Goal: Use online tool/utility: Utilize a website feature to perform a specific function

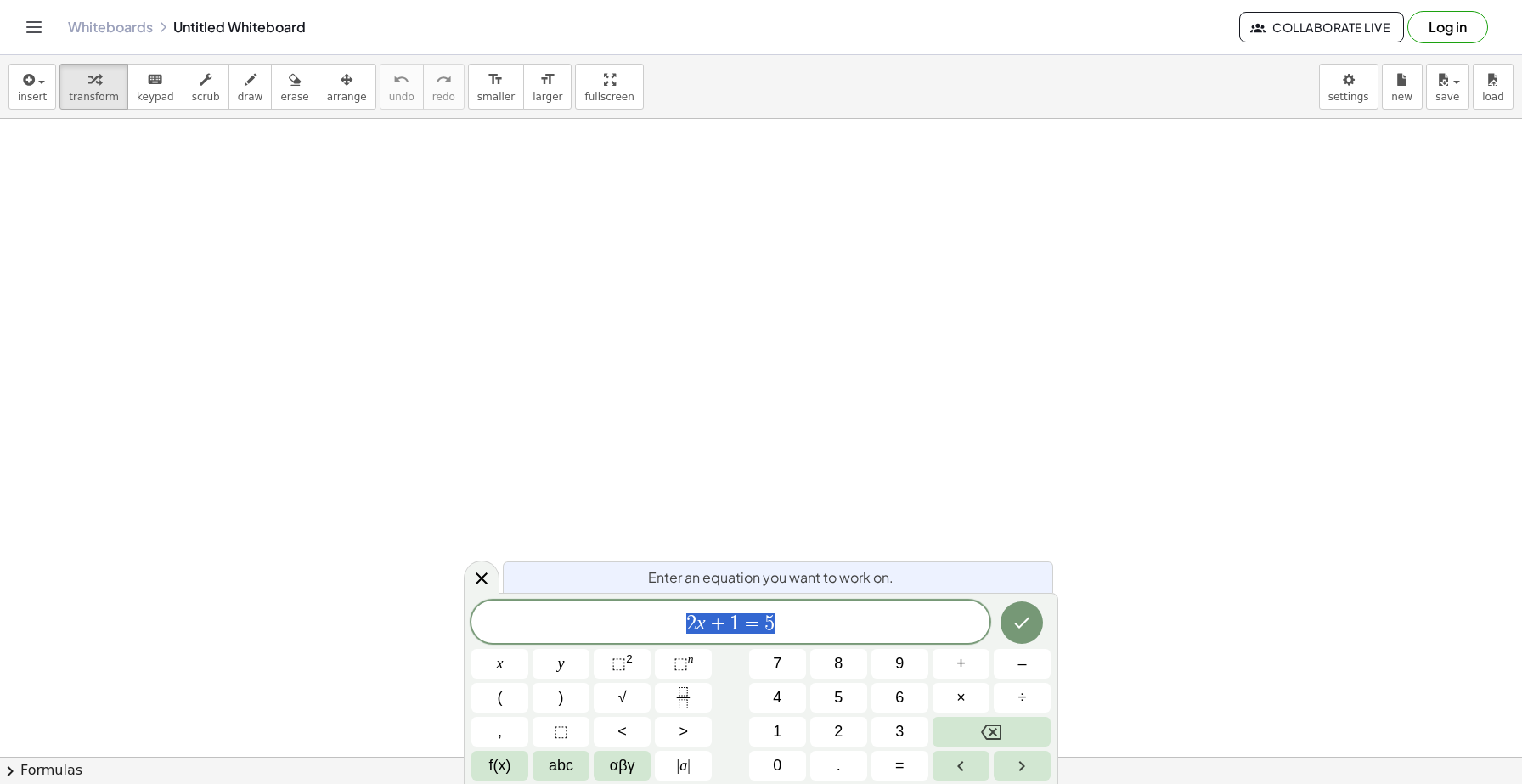
scroll to position [137, 0]
click at [688, 700] on icon "Fraction" at bounding box center [683, 697] width 21 height 21
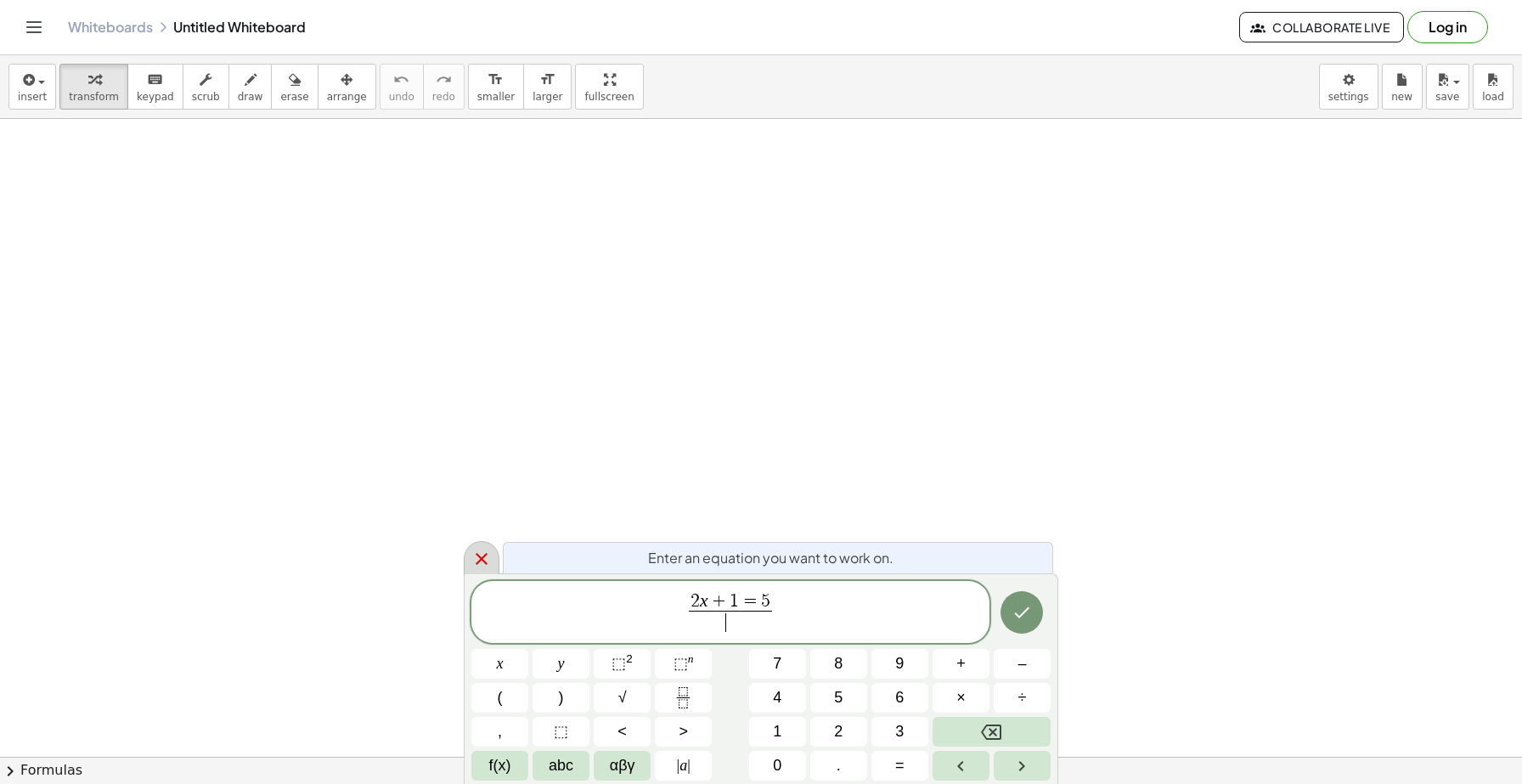
click at [481, 564] on icon at bounding box center [481, 558] width 20 height 20
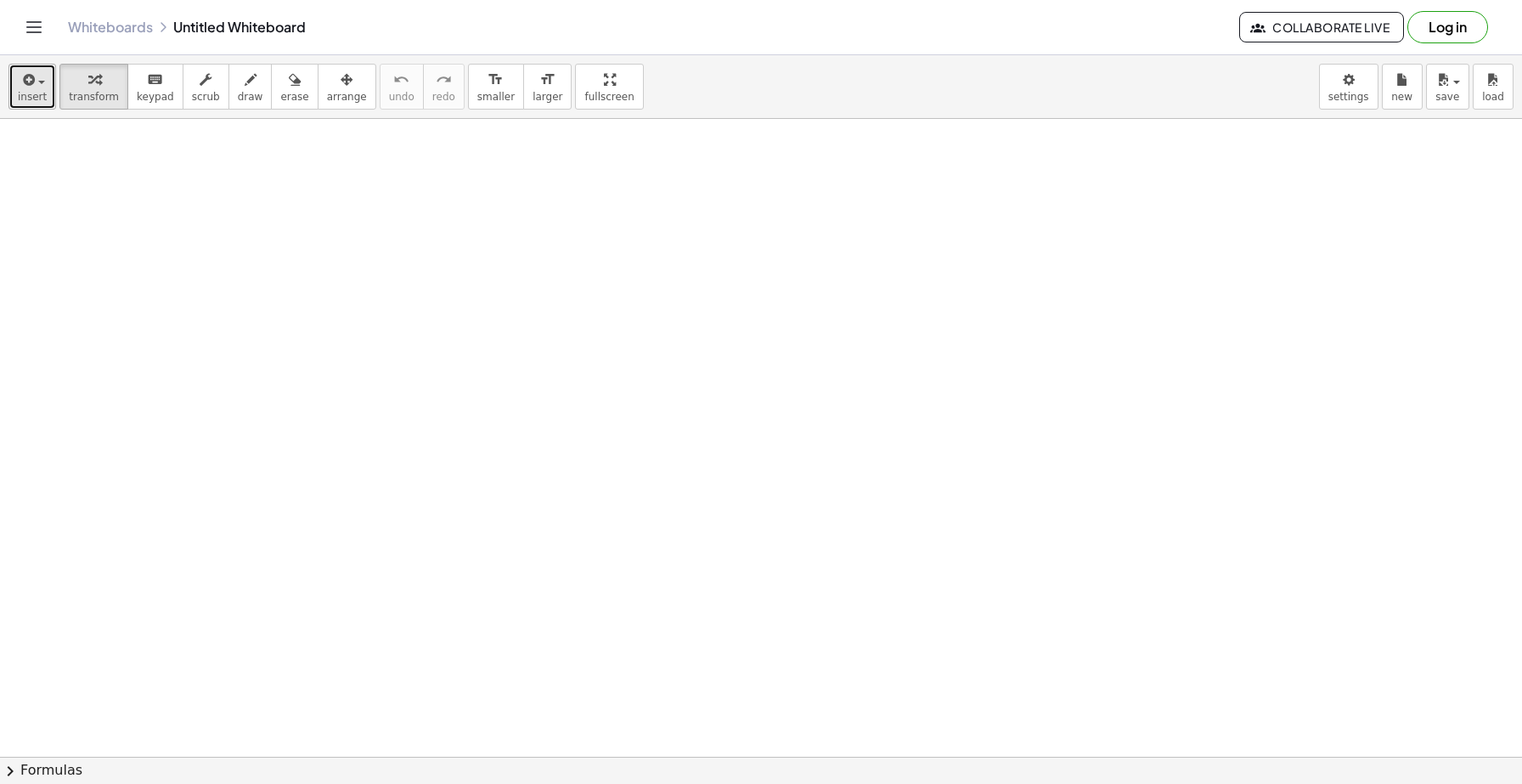
click at [38, 93] on span "insert" at bounding box center [32, 96] width 29 height 12
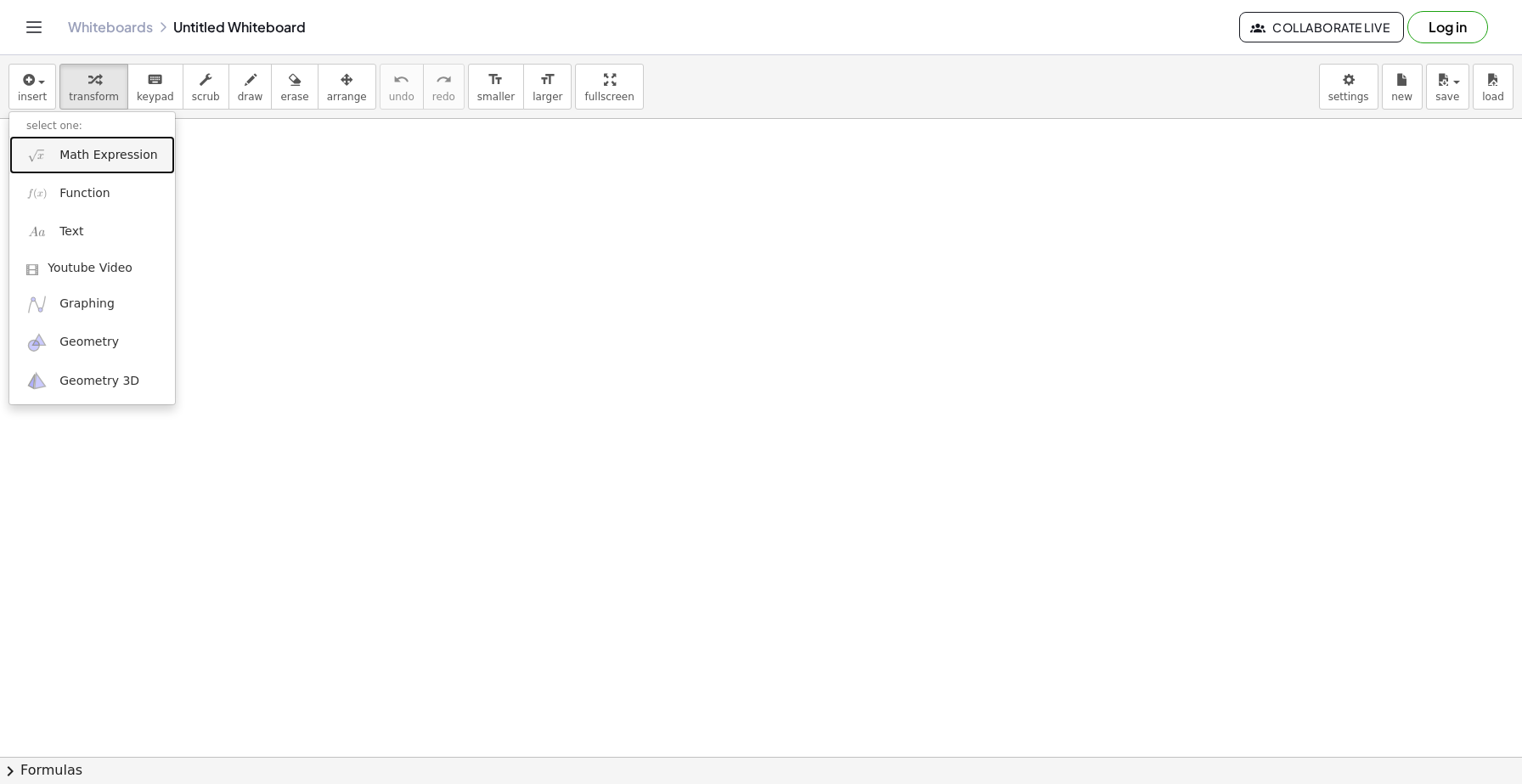
click at [132, 152] on span "Math Expression" at bounding box center [108, 155] width 97 height 17
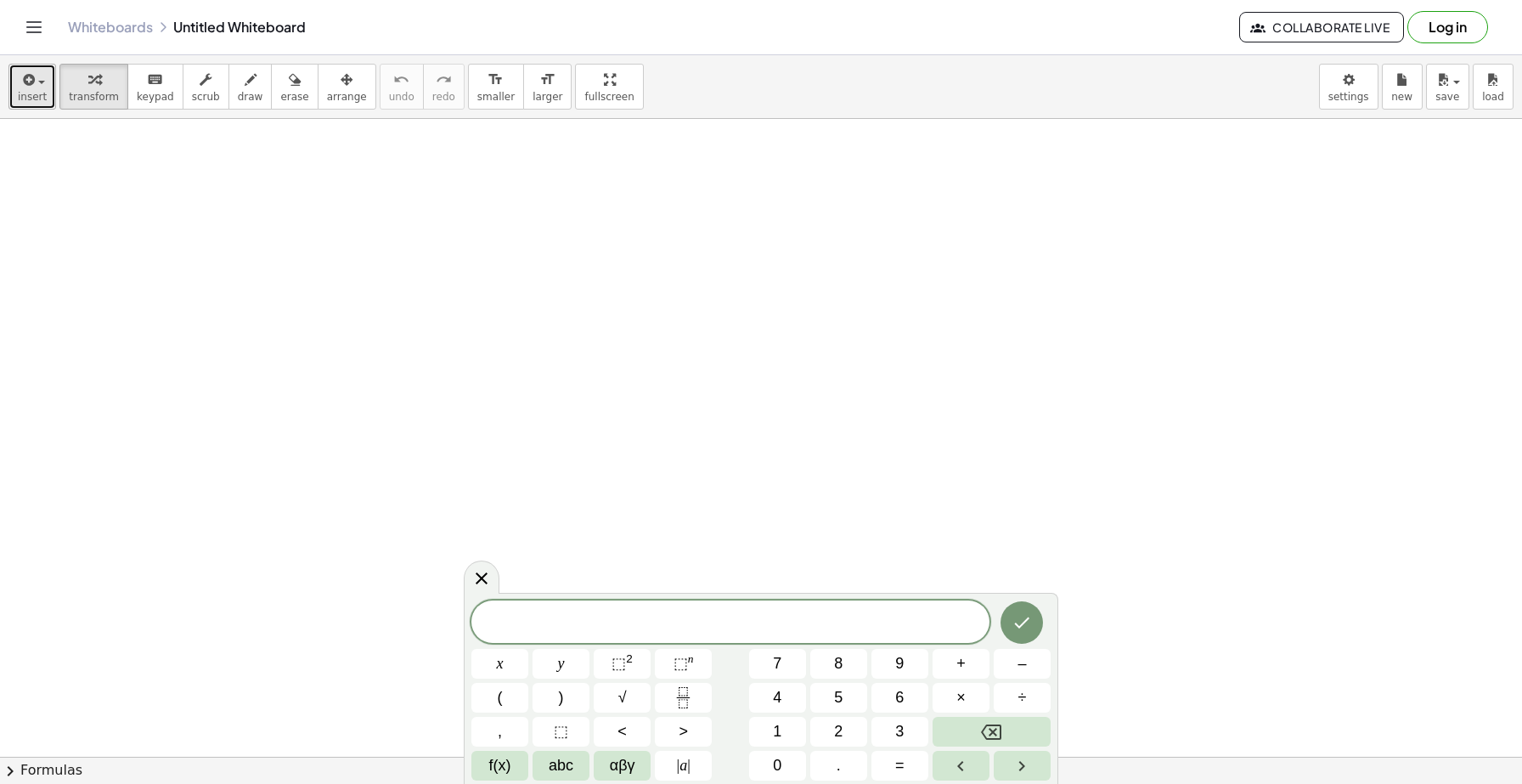
click at [42, 95] on span "insert" at bounding box center [32, 96] width 29 height 12
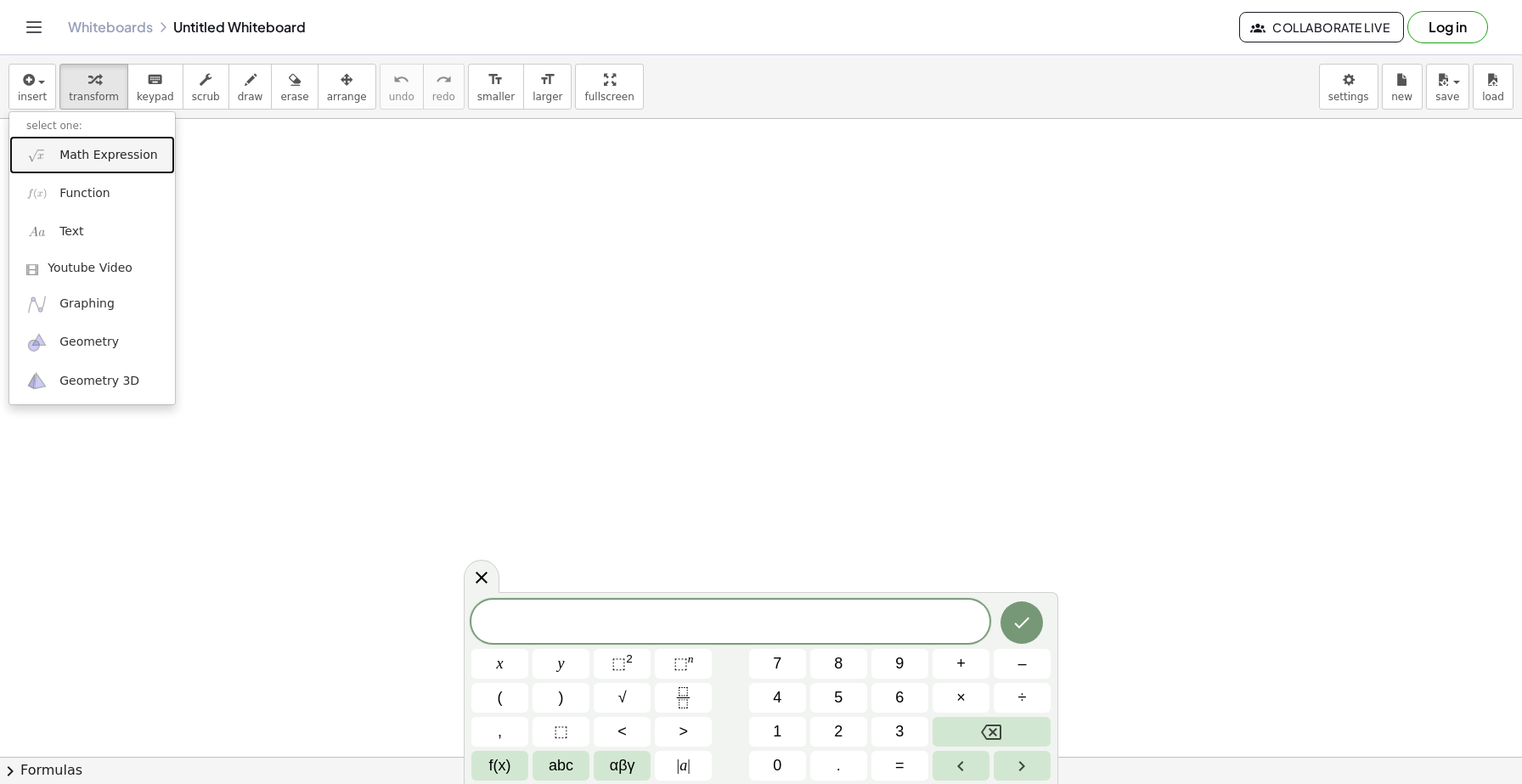
click at [96, 157] on span "Math Expression" at bounding box center [108, 155] width 97 height 17
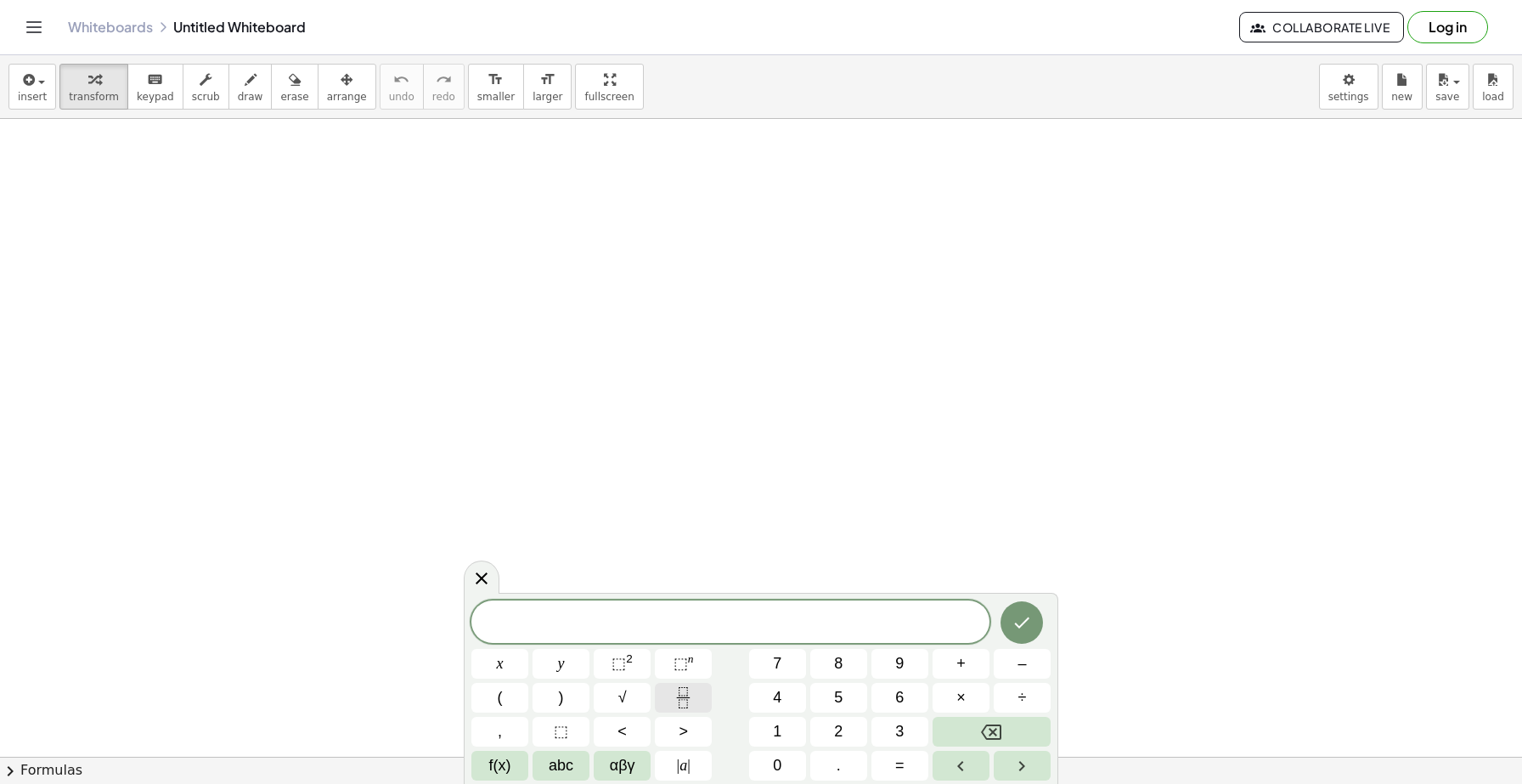
click at [689, 702] on icon "Fraction" at bounding box center [683, 697] width 21 height 21
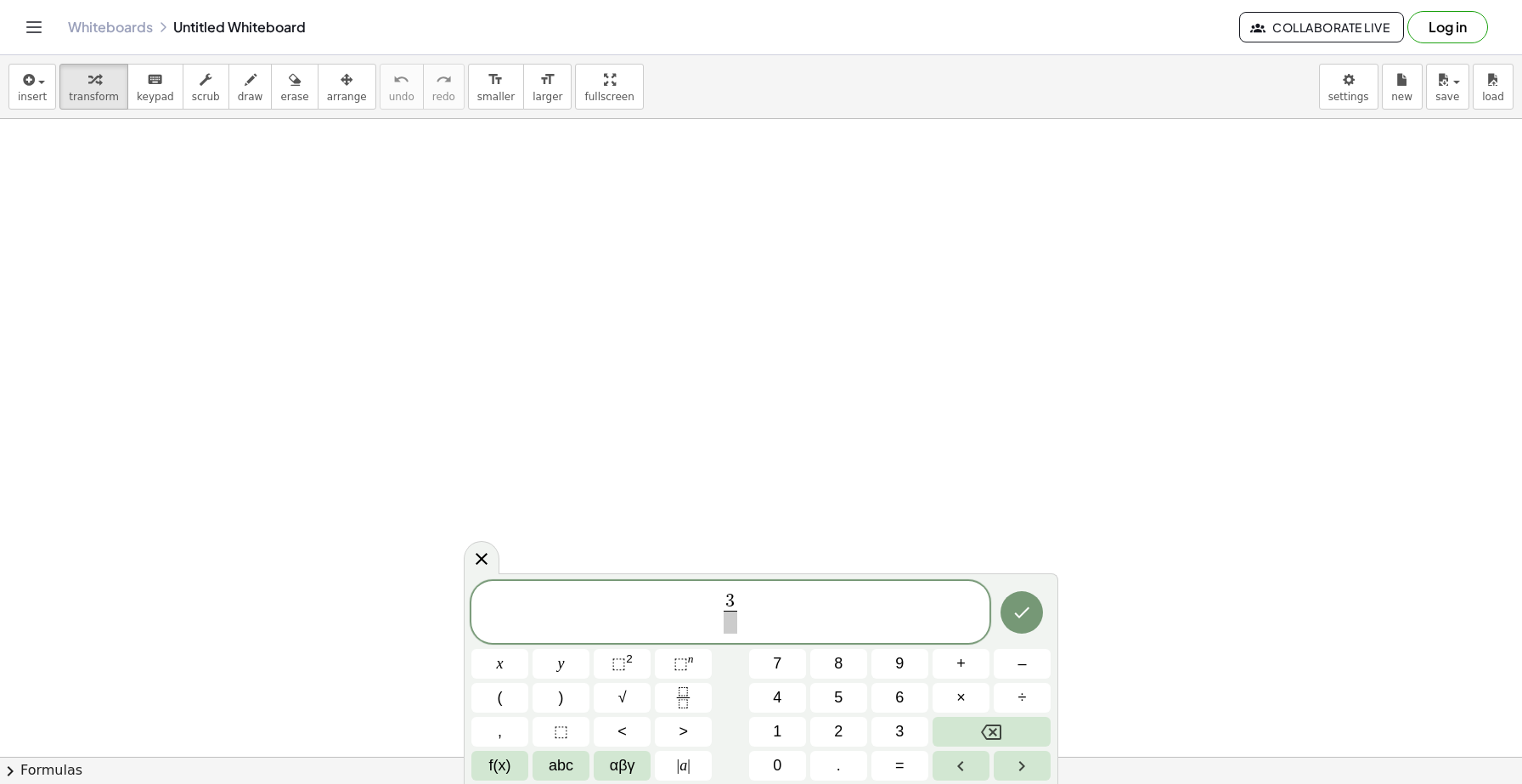
click at [728, 625] on span at bounding box center [730, 622] width 12 height 23
click at [755, 611] on span "3 4 ​ ​" at bounding box center [730, 613] width 518 height 45
click at [683, 704] on icon "Fraction" at bounding box center [683, 697] width 21 height 21
click at [762, 627] on span "4 ​" at bounding box center [752, 613] width 20 height 42
click at [757, 625] on span at bounding box center [753, 622] width 12 height 23
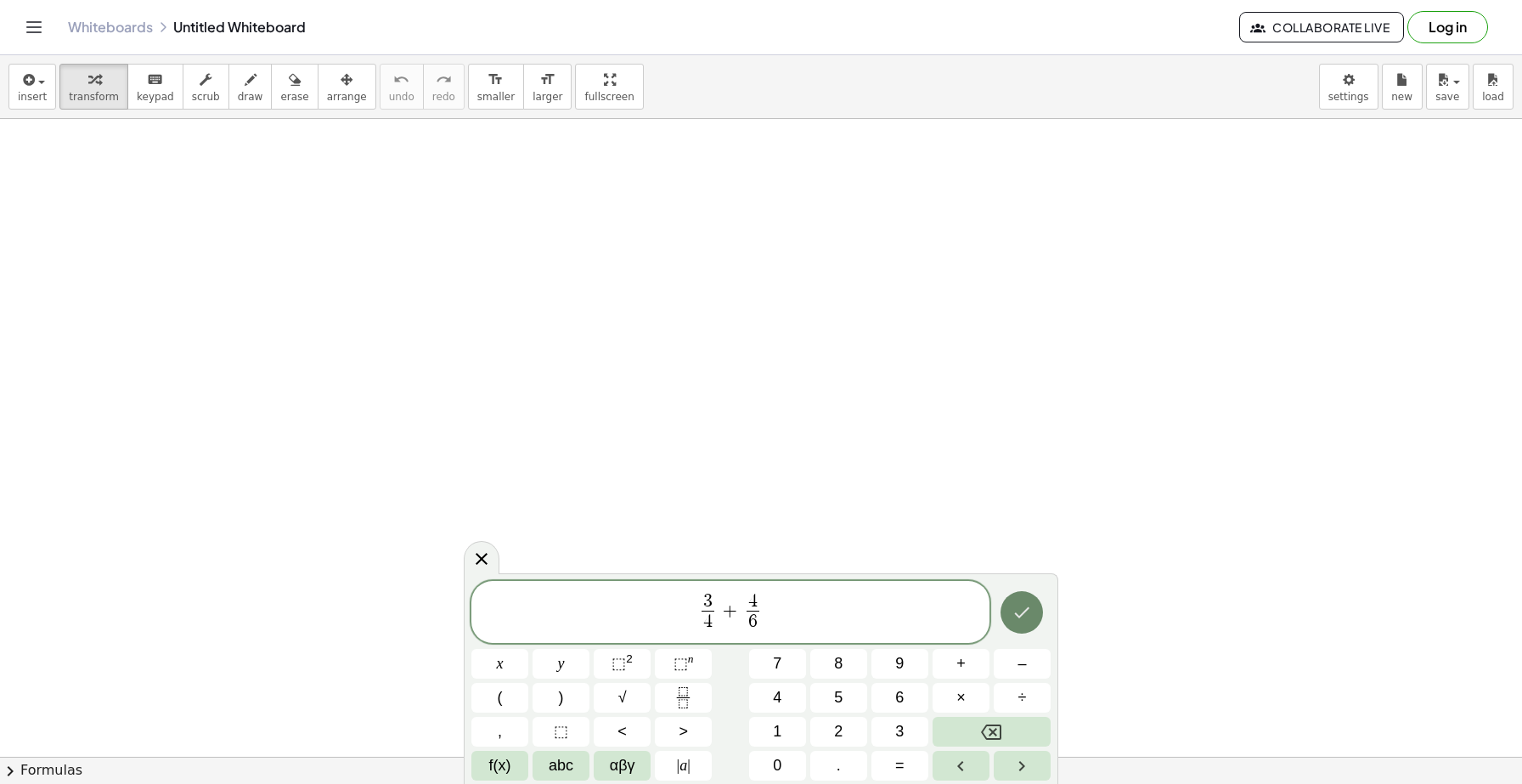
click at [1016, 619] on icon "Done" at bounding box center [1021, 611] width 20 height 20
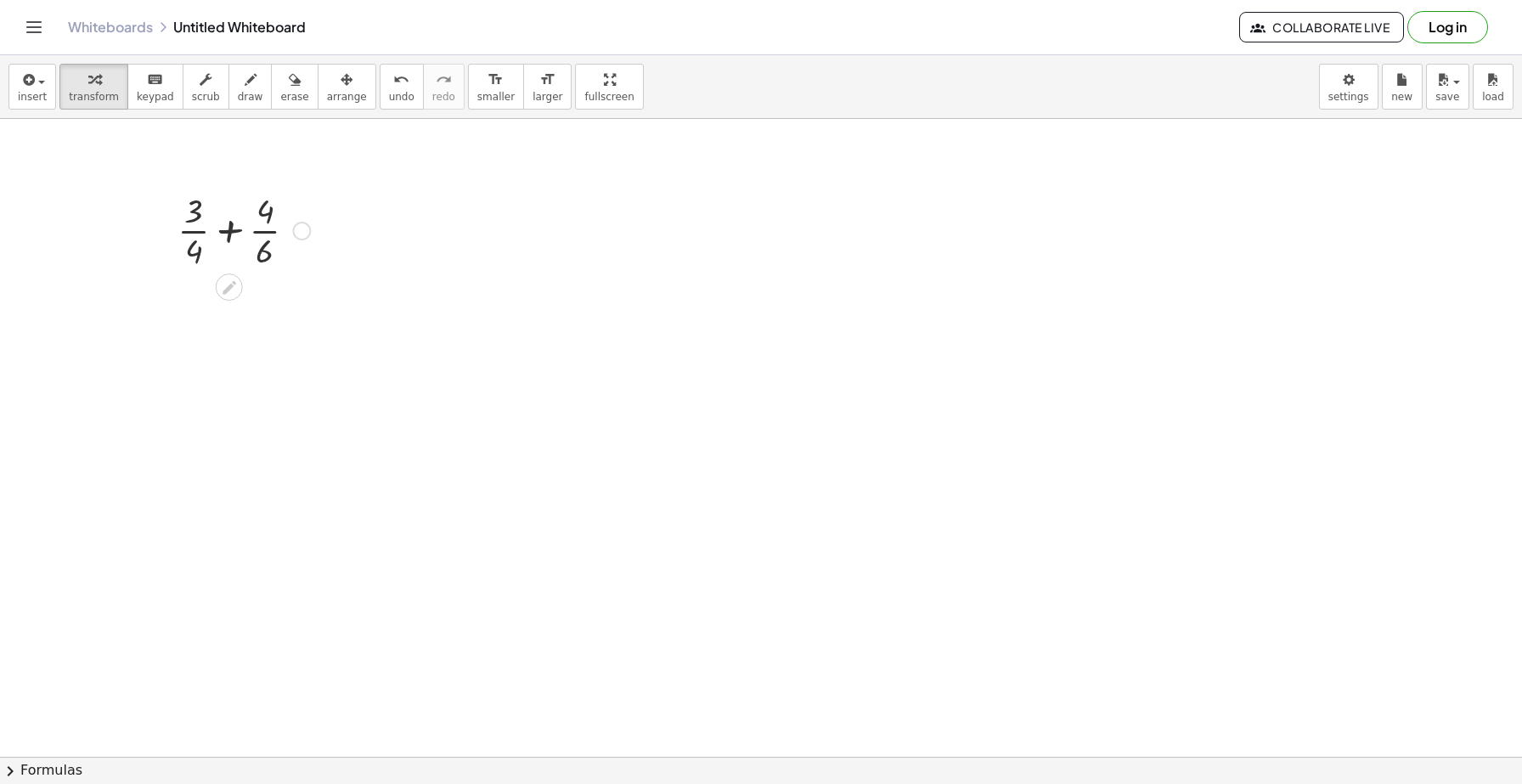
click at [302, 230] on div at bounding box center [301, 230] width 19 height 19
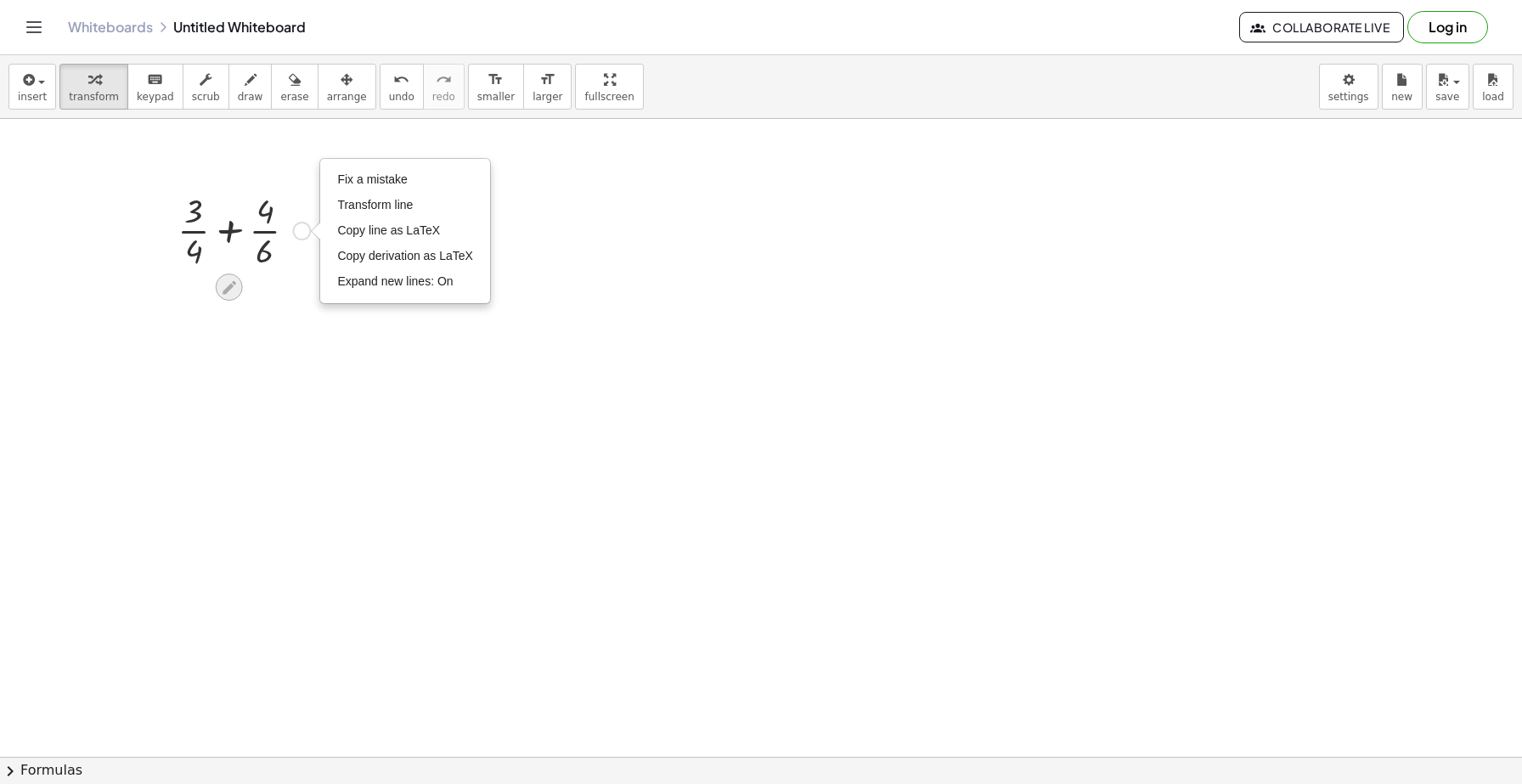
click at [232, 285] on icon at bounding box center [228, 287] width 13 height 13
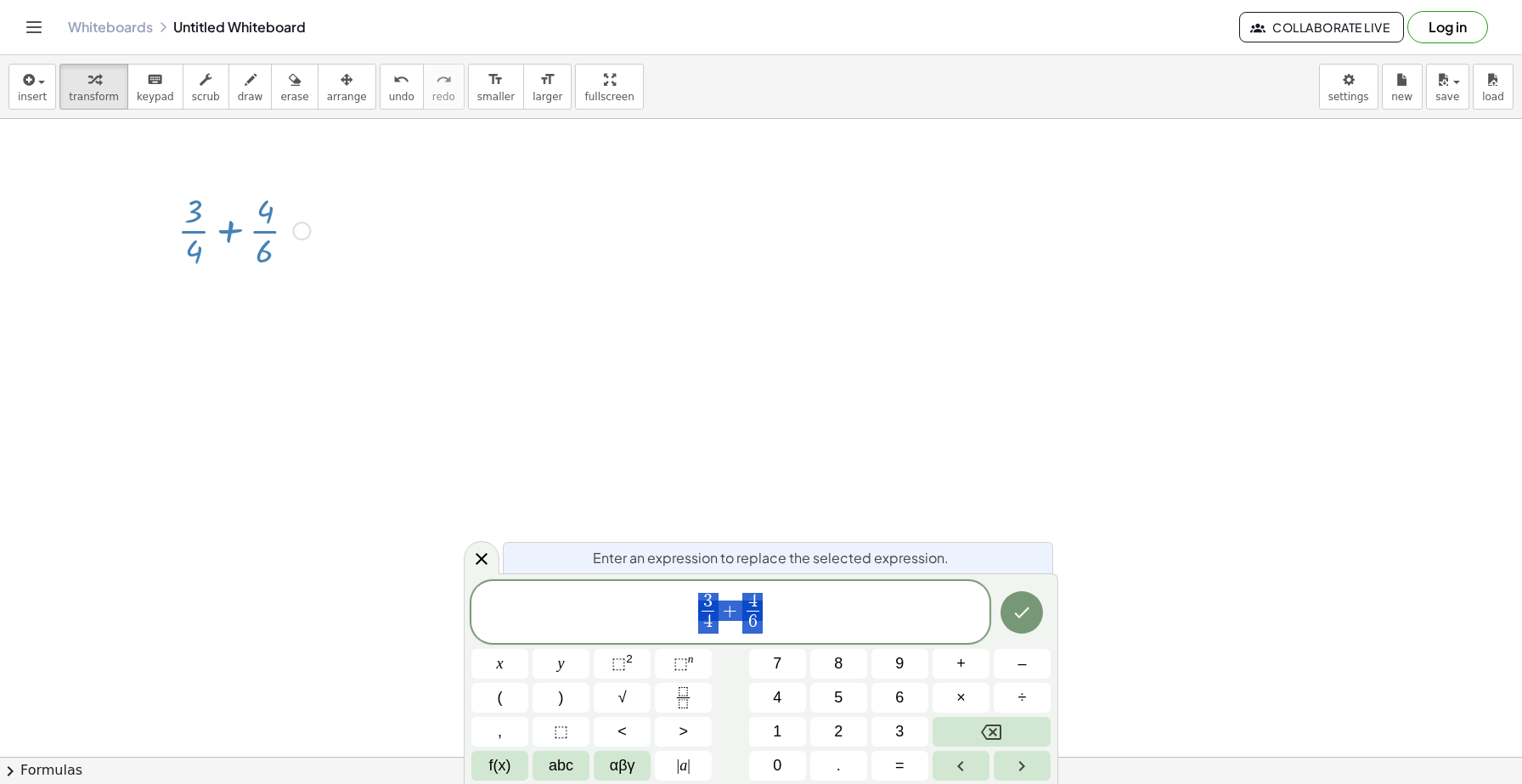
click at [791, 610] on span "3 4 ​ + 4 6 ​" at bounding box center [730, 613] width 518 height 45
click at [1026, 609] on icon "Done" at bounding box center [1022, 612] width 15 height 11
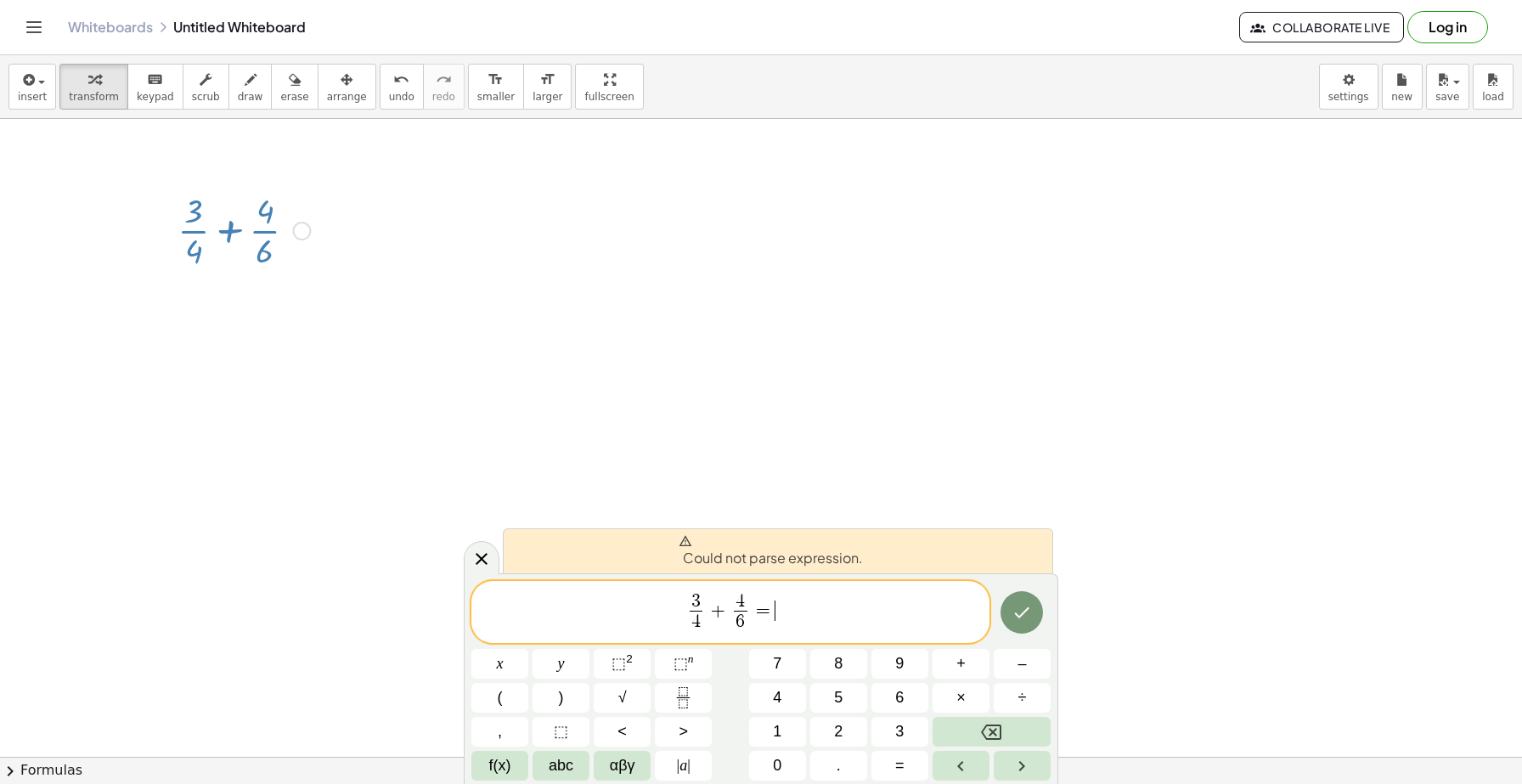
click at [855, 611] on span "3 4 ​ + 4 6 ​ = ​" at bounding box center [730, 613] width 518 height 45
click at [485, 559] on icon at bounding box center [481, 558] width 20 height 20
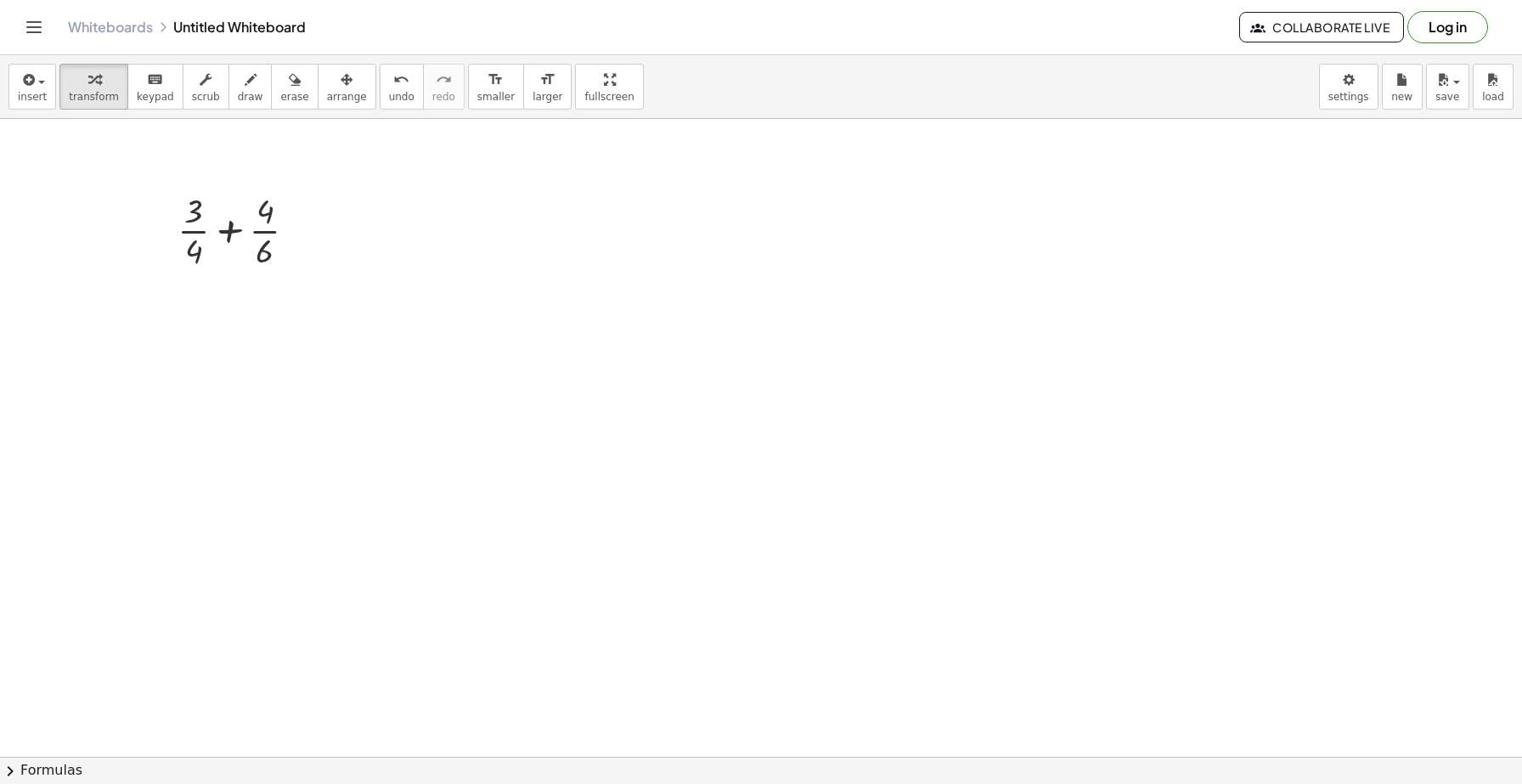
drag, startPoint x: 235, startPoint y: 304, endPoint x: 709, endPoint y: 306, distance: 474.0
click at [710, 306] on div at bounding box center [761, 674] width 1522 height 1386
drag, startPoint x: 366, startPoint y: 257, endPoint x: 363, endPoint y: 299, distance: 42.1
click at [363, 299] on div at bounding box center [761, 674] width 1522 height 1386
